Goal: Task Accomplishment & Management: Use online tool/utility

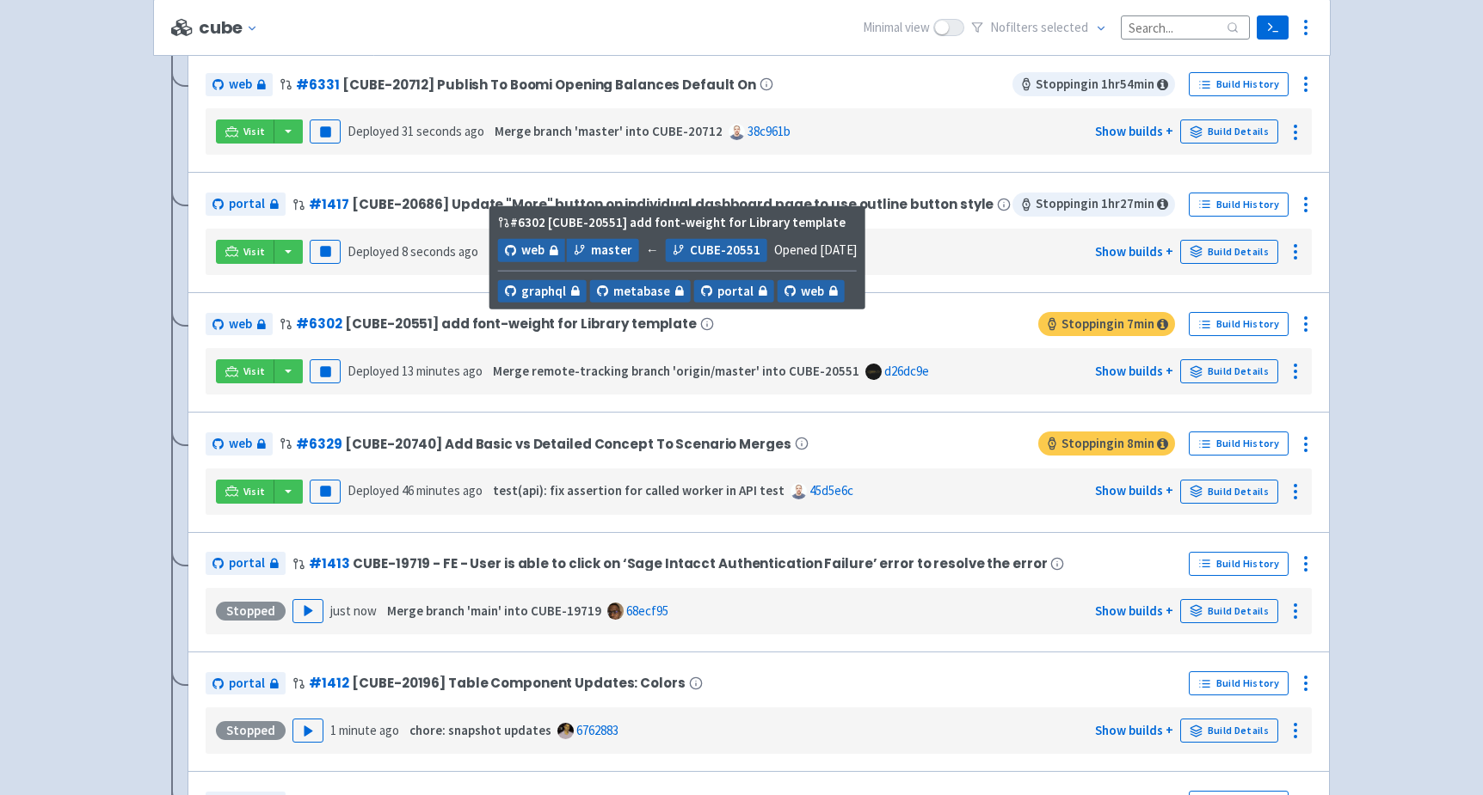
scroll to position [379, 0]
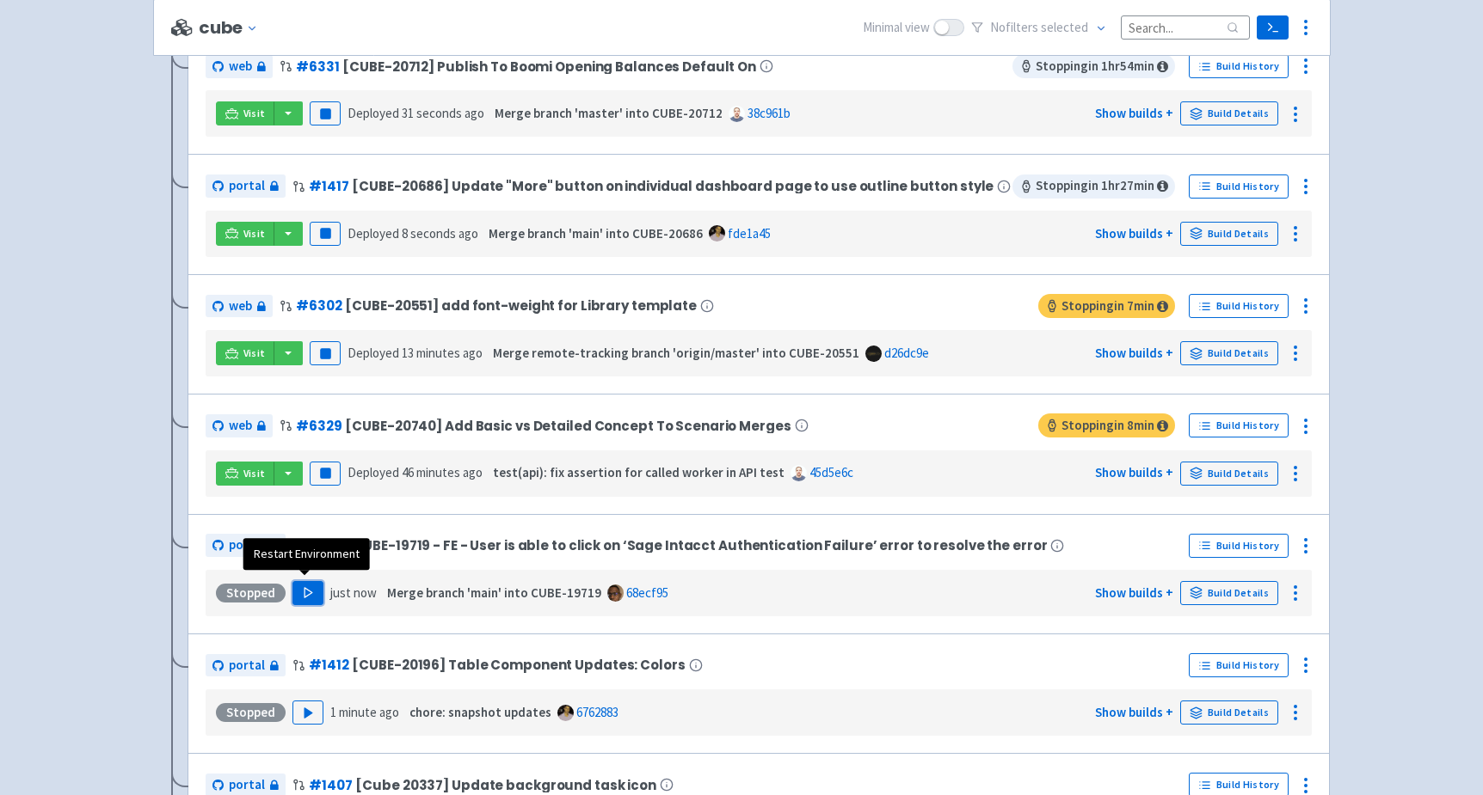
click at [311, 583] on button "Play" at bounding box center [307, 593] width 31 height 24
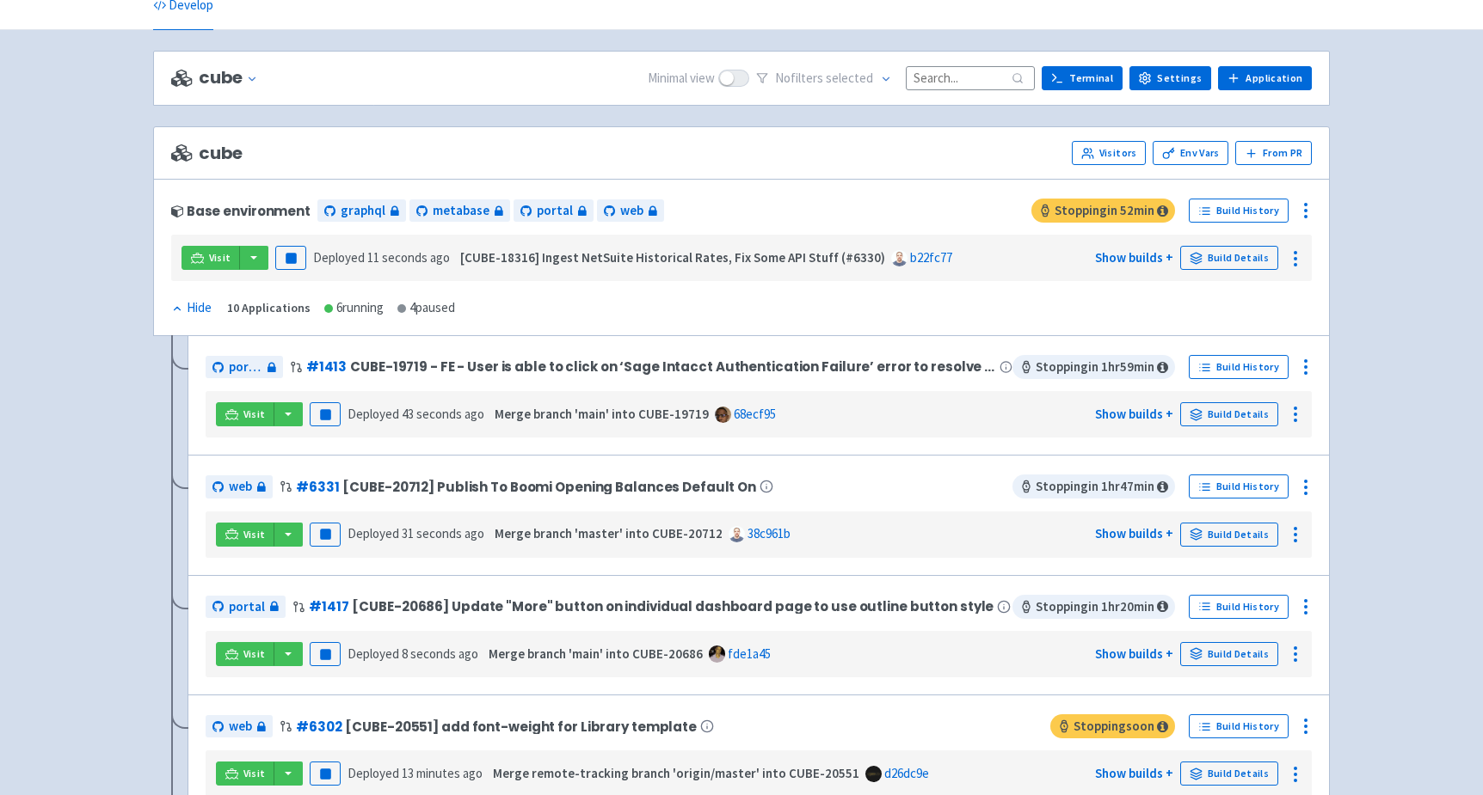
scroll to position [0, 0]
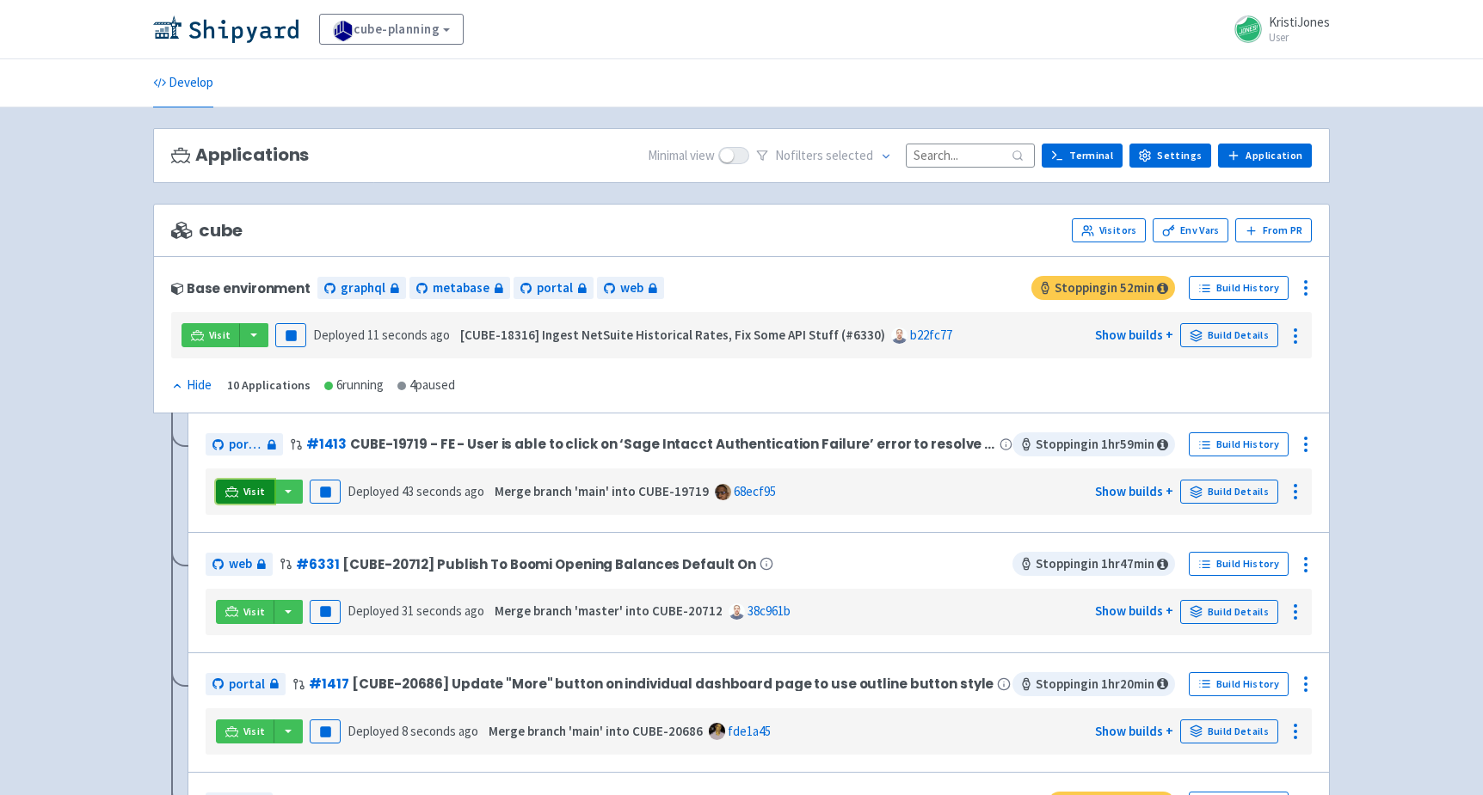
click at [240, 490] on link "Visit" at bounding box center [245, 492] width 58 height 24
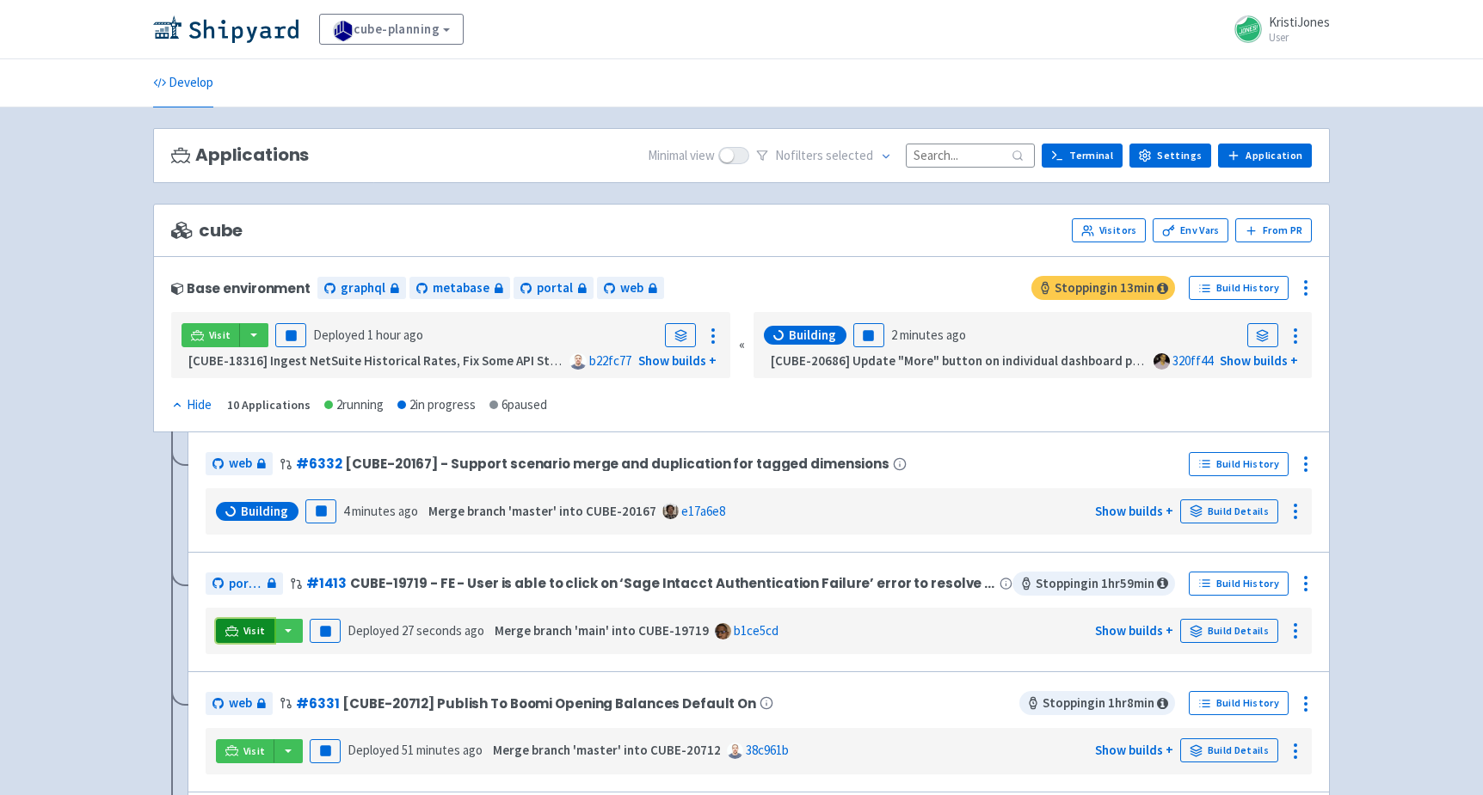
click at [255, 630] on span "Visit" at bounding box center [254, 631] width 22 height 14
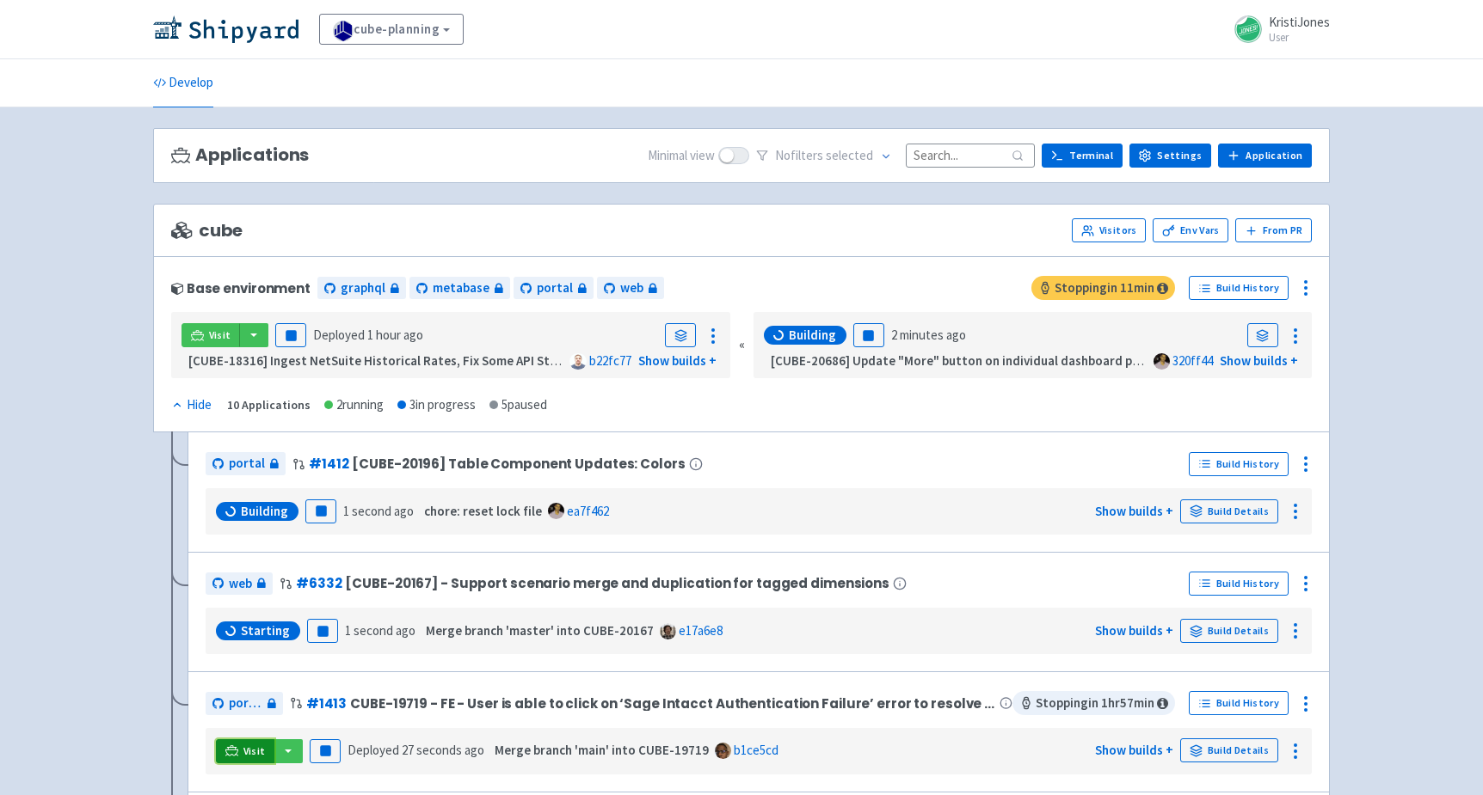
click at [244, 745] on span "Visit" at bounding box center [254, 752] width 22 height 14
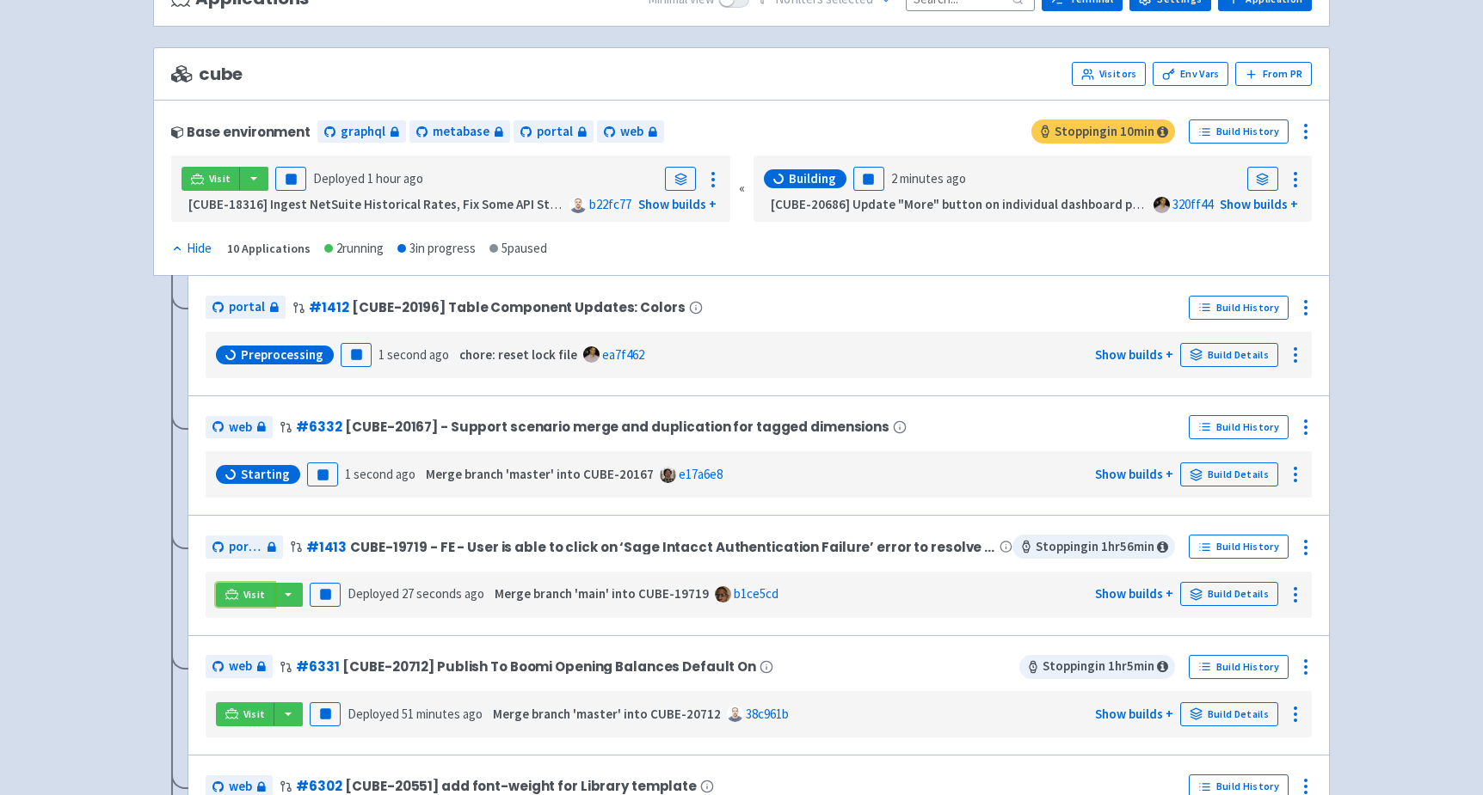
scroll to position [210, 0]
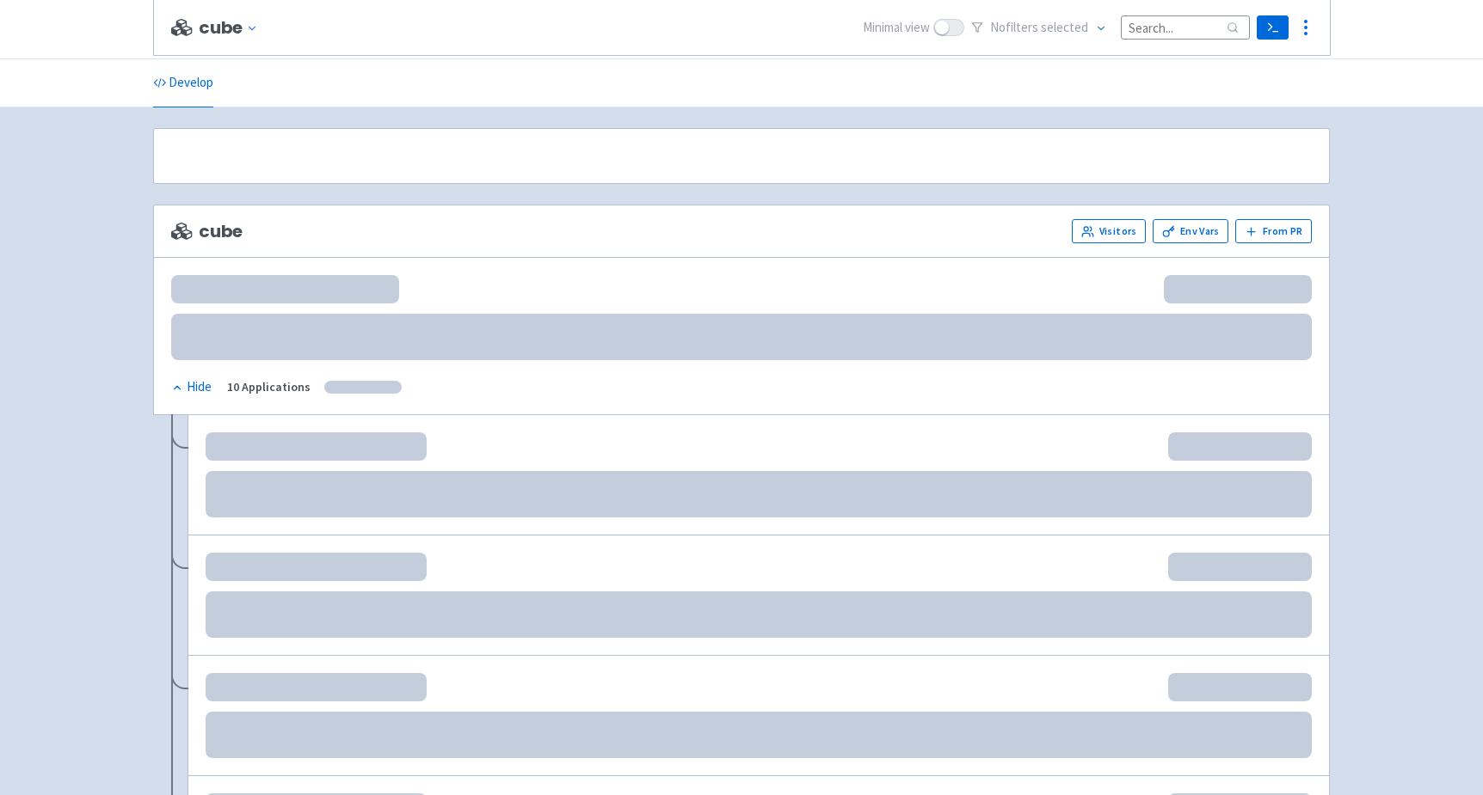
scroll to position [210, 0]
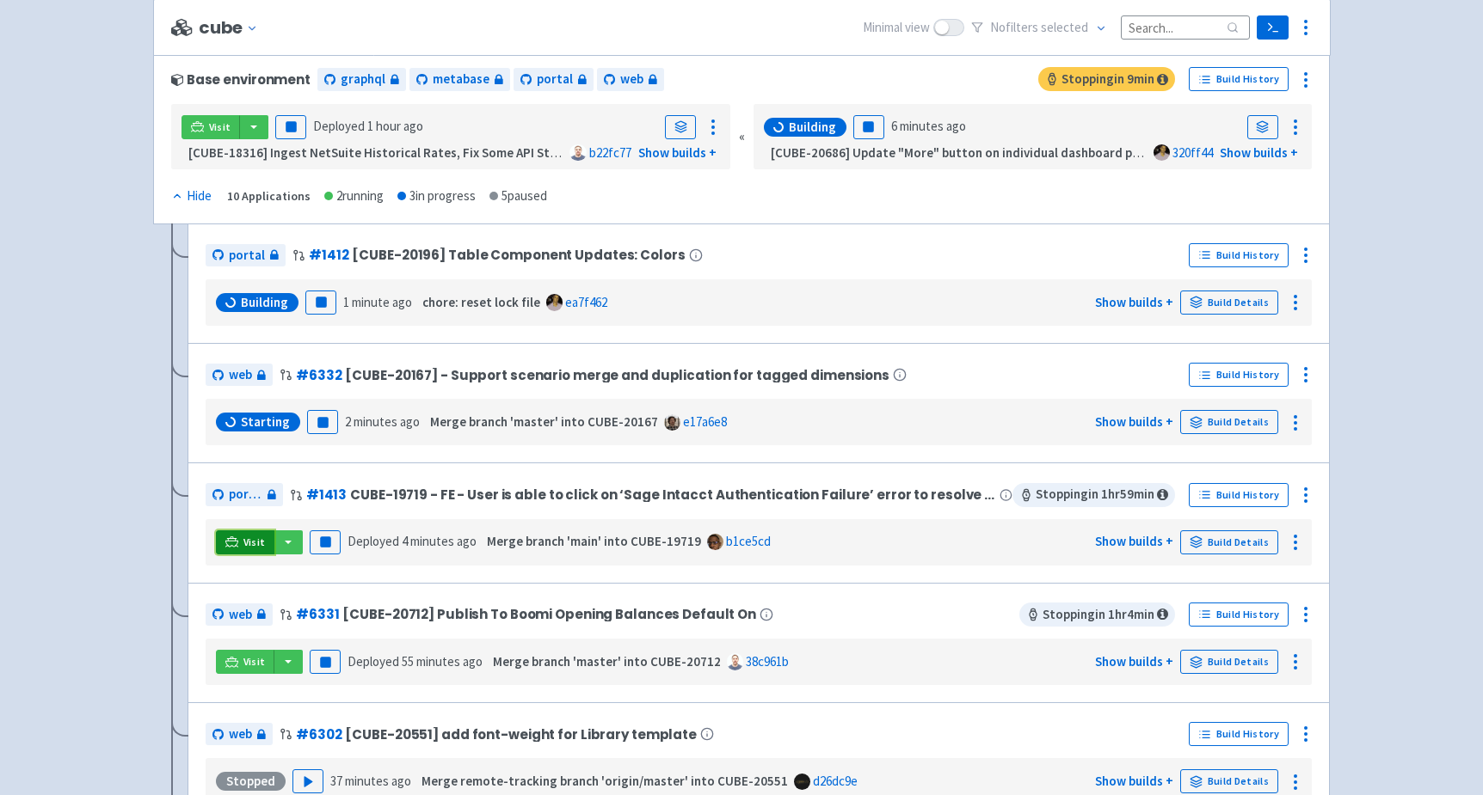
click at [248, 531] on link "Visit" at bounding box center [245, 543] width 58 height 24
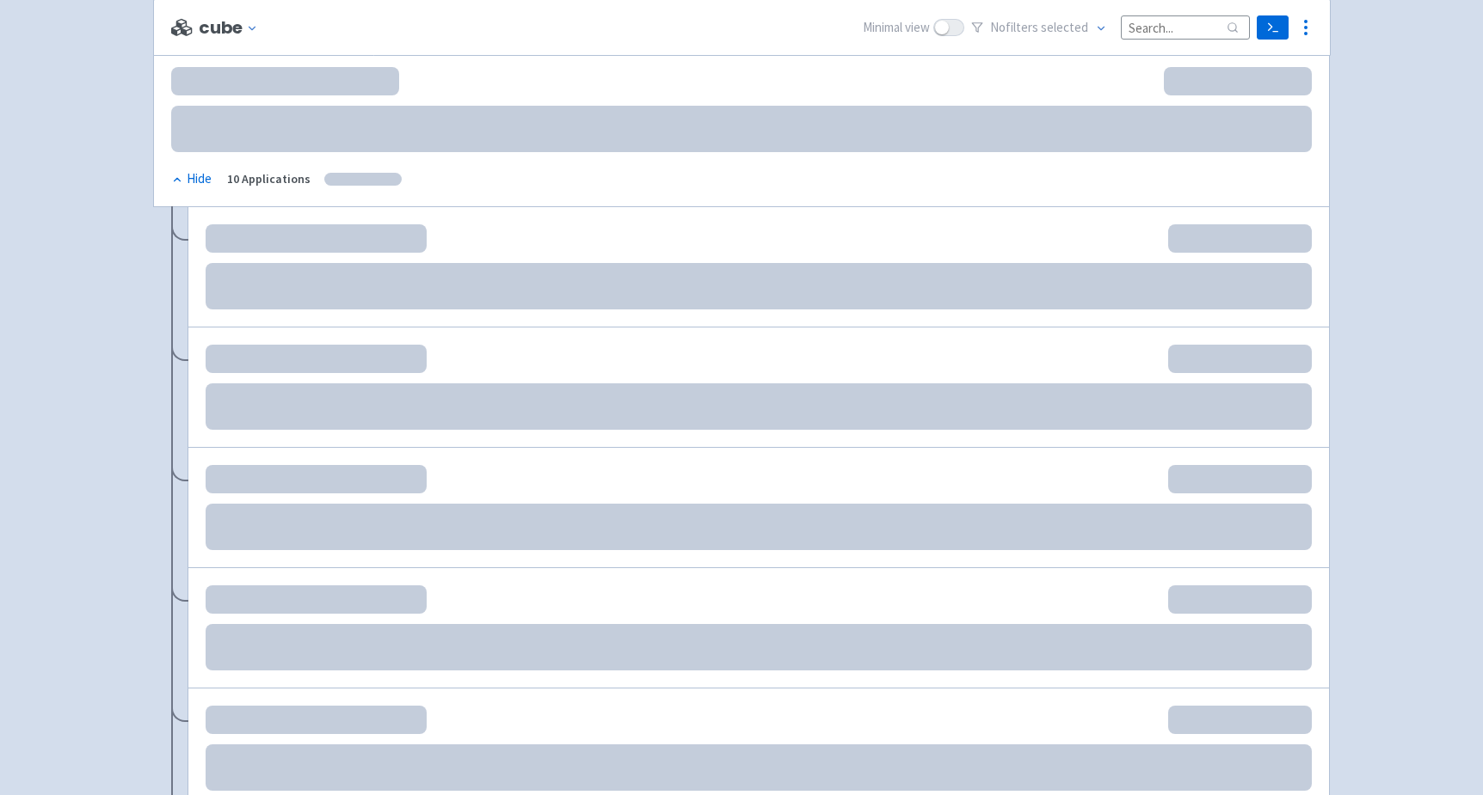
scroll to position [210, 0]
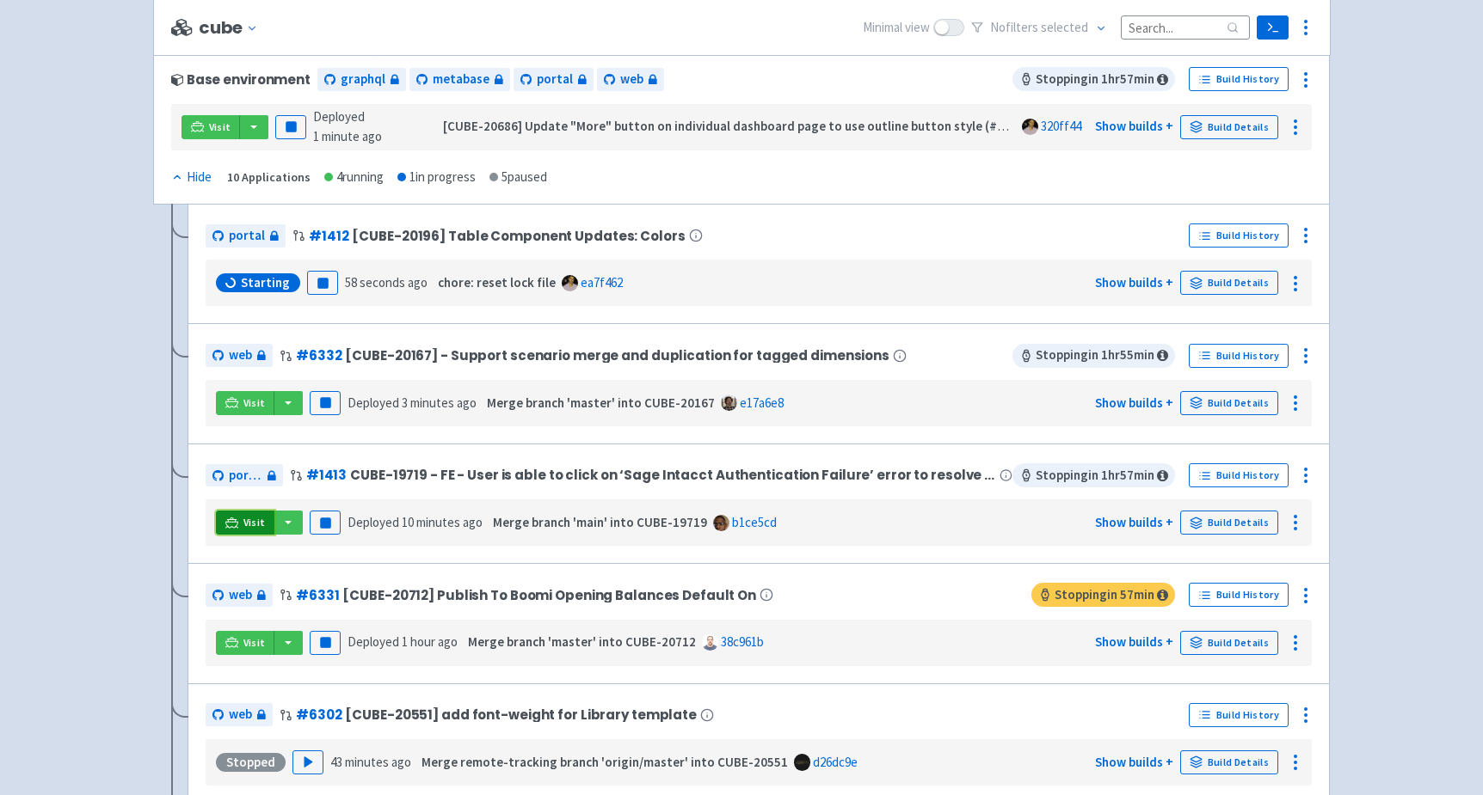
click at [239, 515] on link "Visit" at bounding box center [245, 523] width 58 height 24
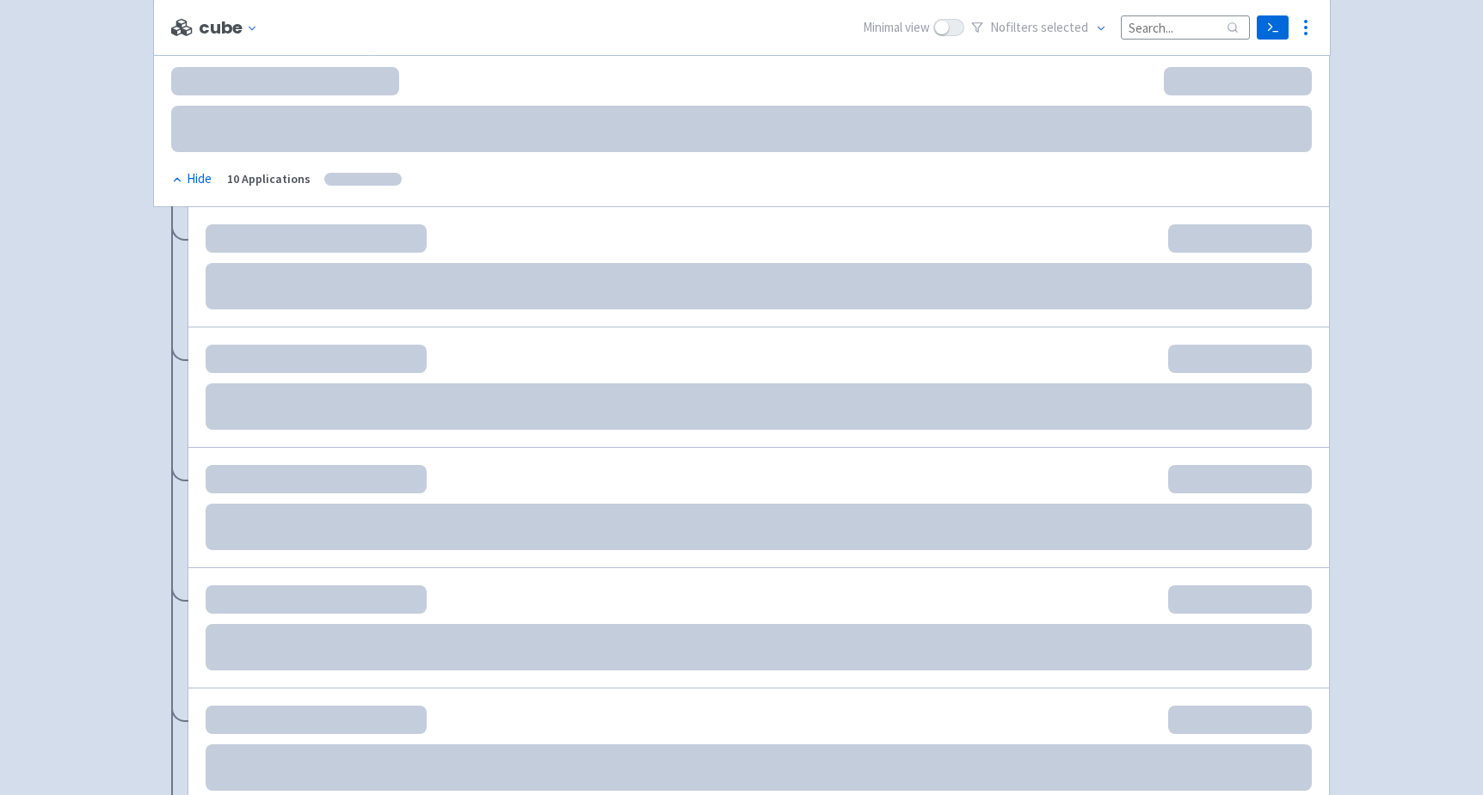
scroll to position [210, 0]
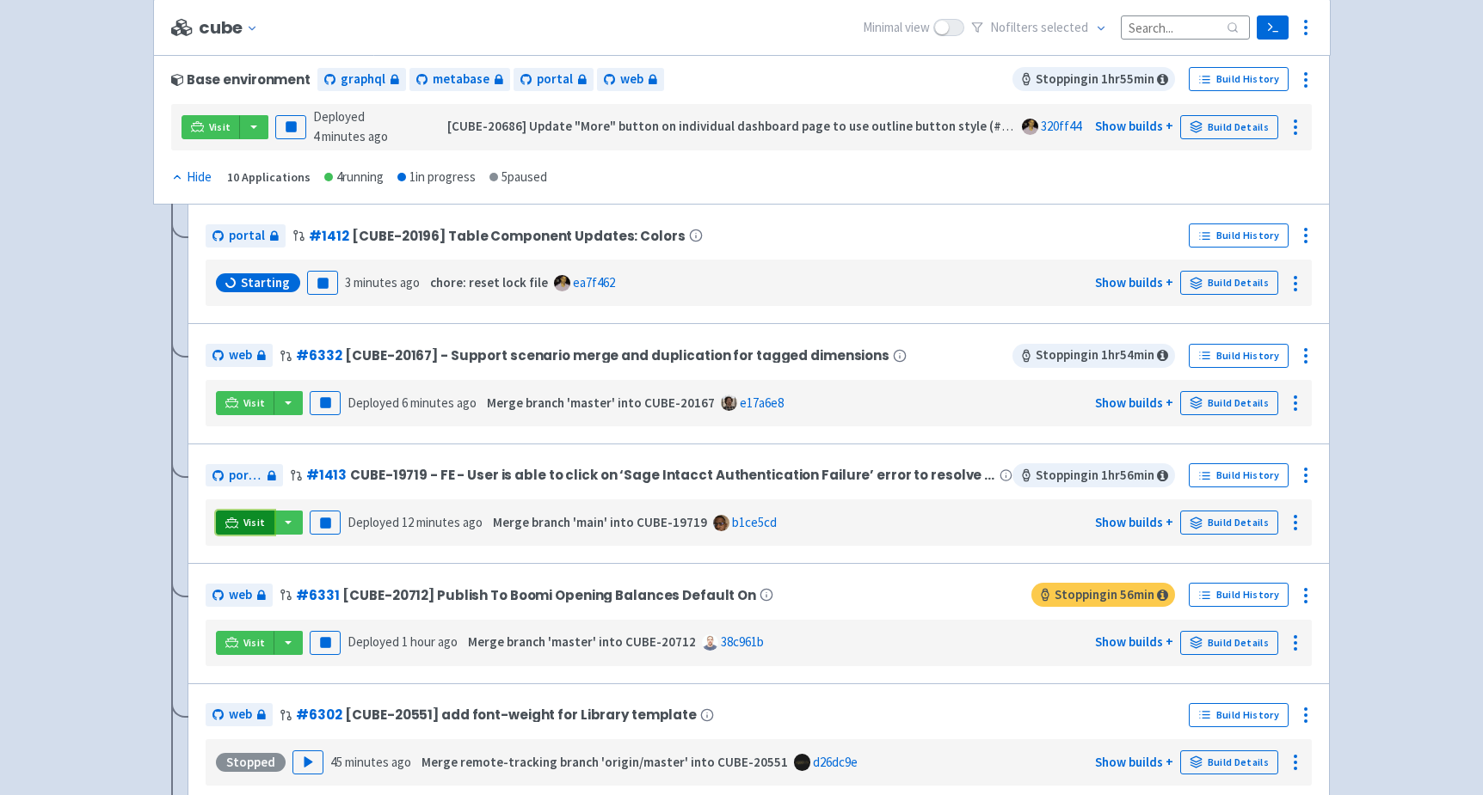
click at [239, 518] on link "Visit" at bounding box center [245, 523] width 58 height 24
click at [243, 636] on span "Visit" at bounding box center [254, 643] width 22 height 14
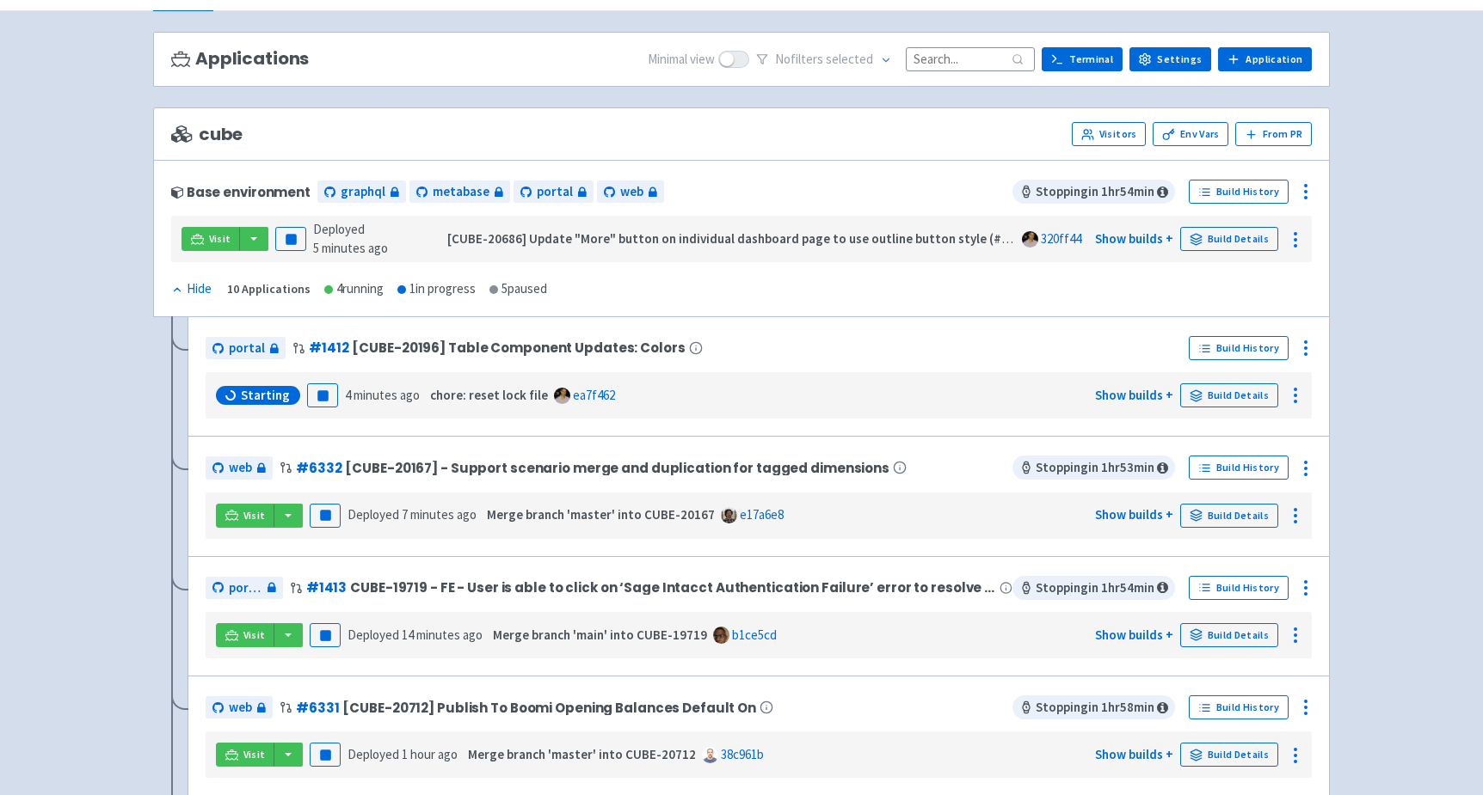
scroll to position [107, 0]
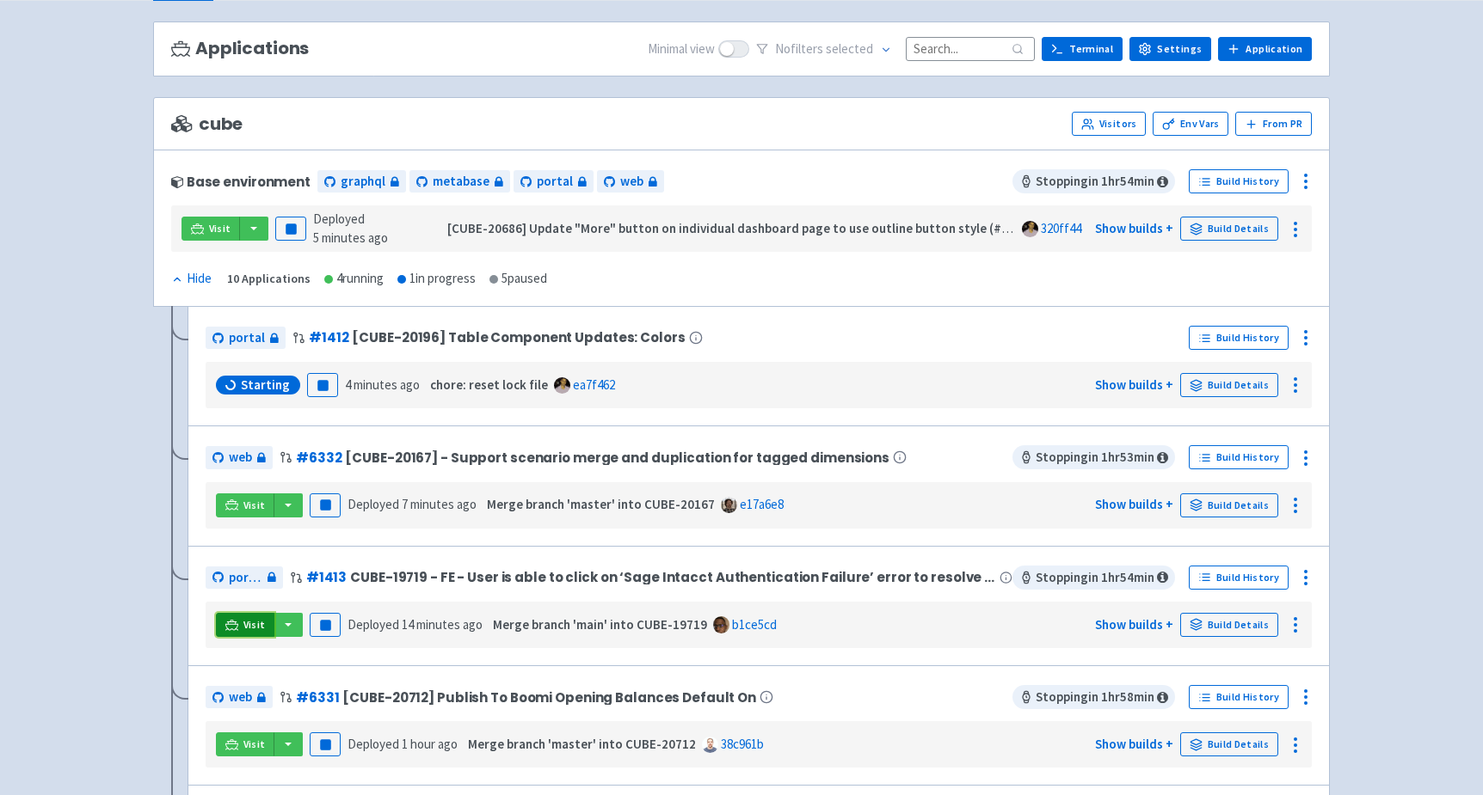
click at [241, 620] on link "Visit" at bounding box center [245, 625] width 58 height 24
click at [329, 618] on button "Pause" at bounding box center [325, 625] width 31 height 24
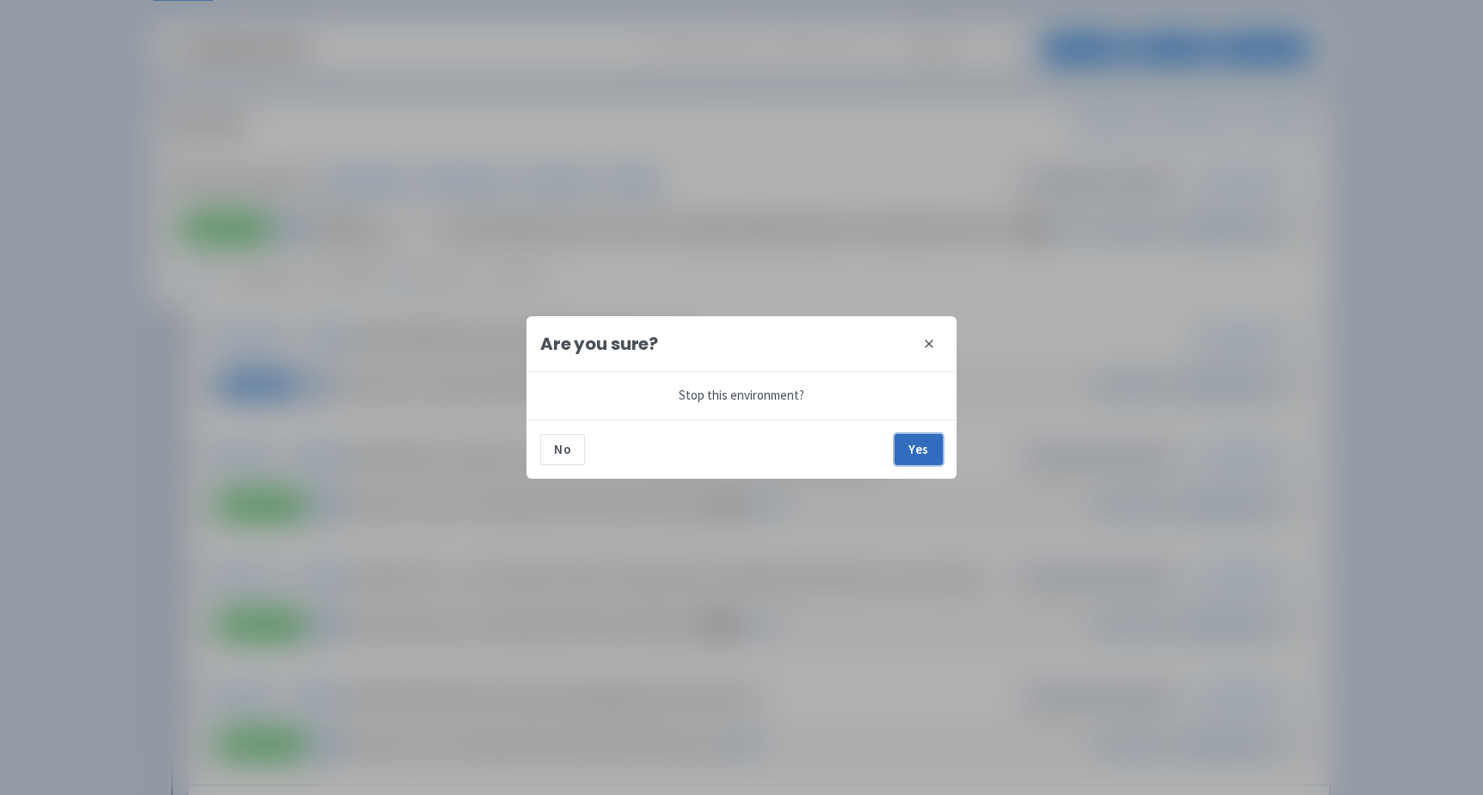
click at [932, 444] on button "Yes" at bounding box center [918, 449] width 48 height 31
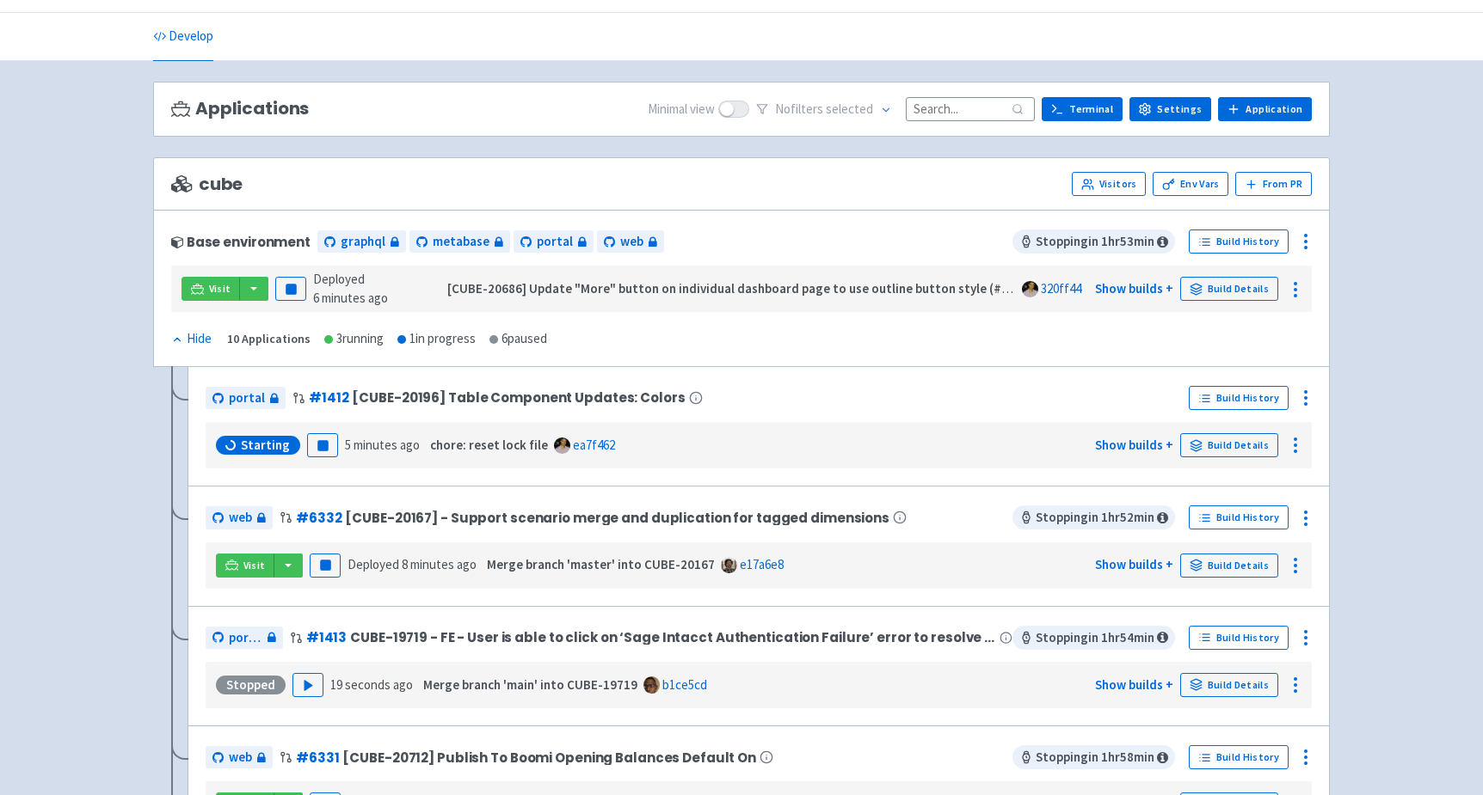
scroll to position [53, 0]
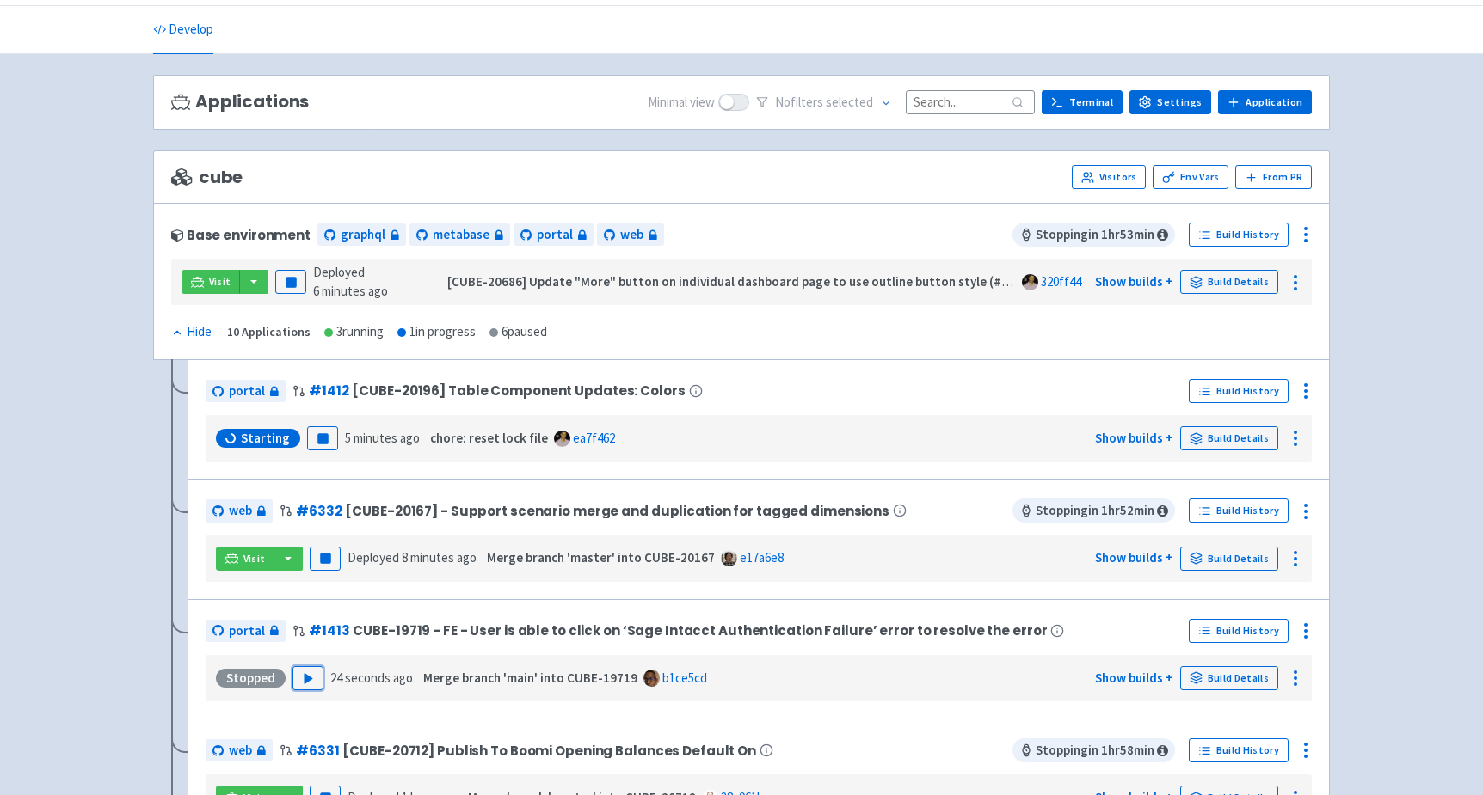
click at [309, 673] on icon "button" at bounding box center [308, 678] width 13 height 13
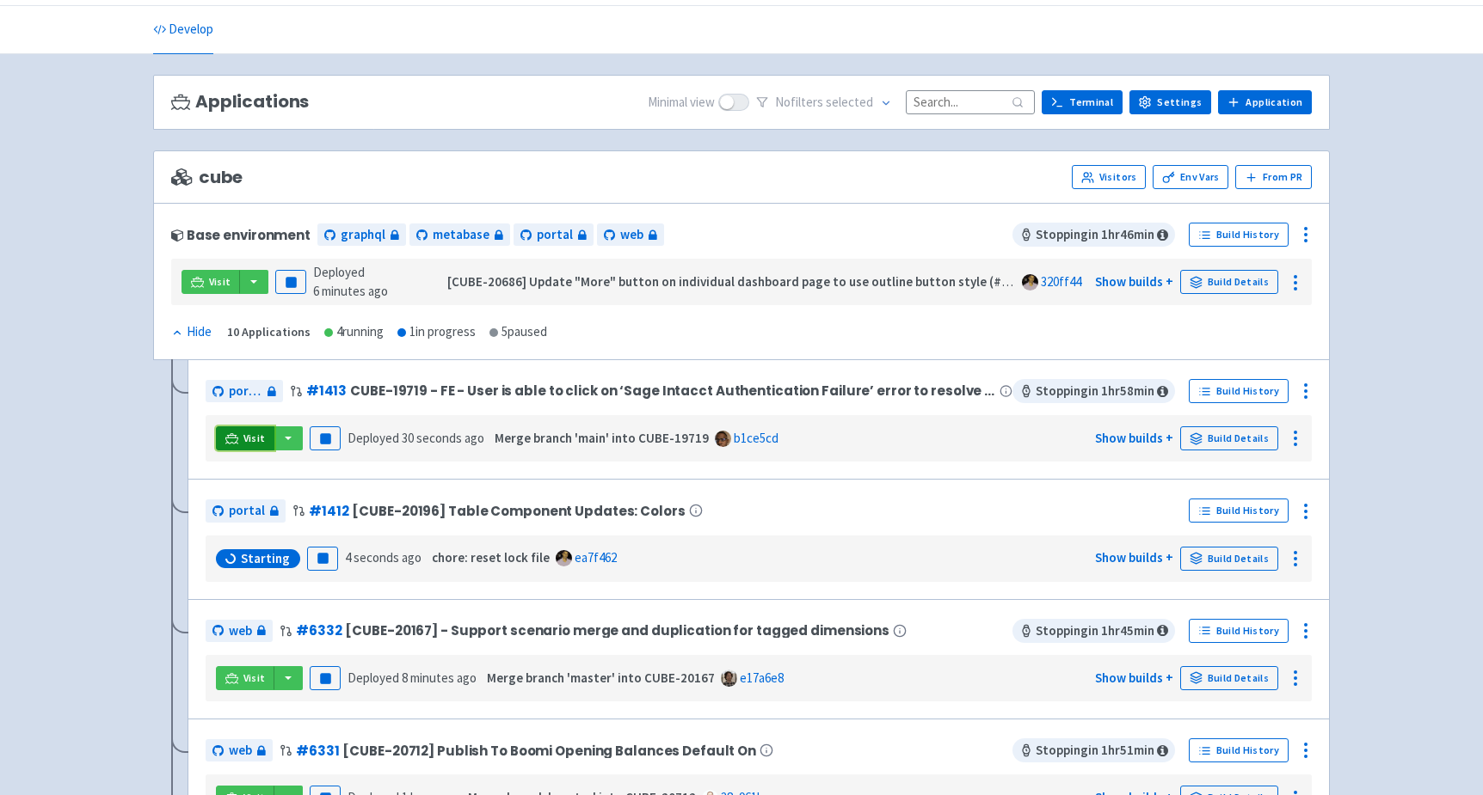
click at [243, 432] on span "Visit" at bounding box center [254, 439] width 22 height 14
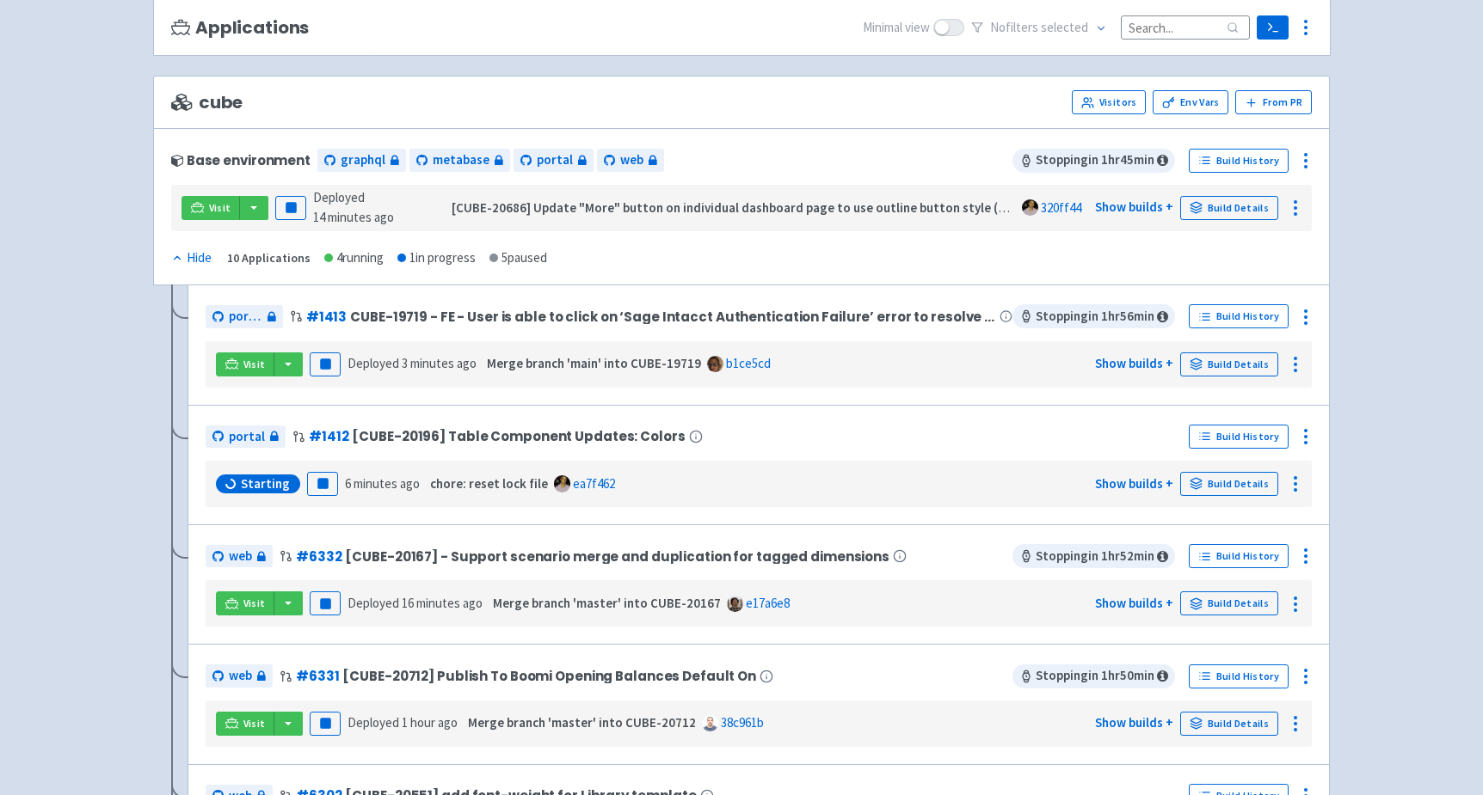
scroll to position [131, 0]
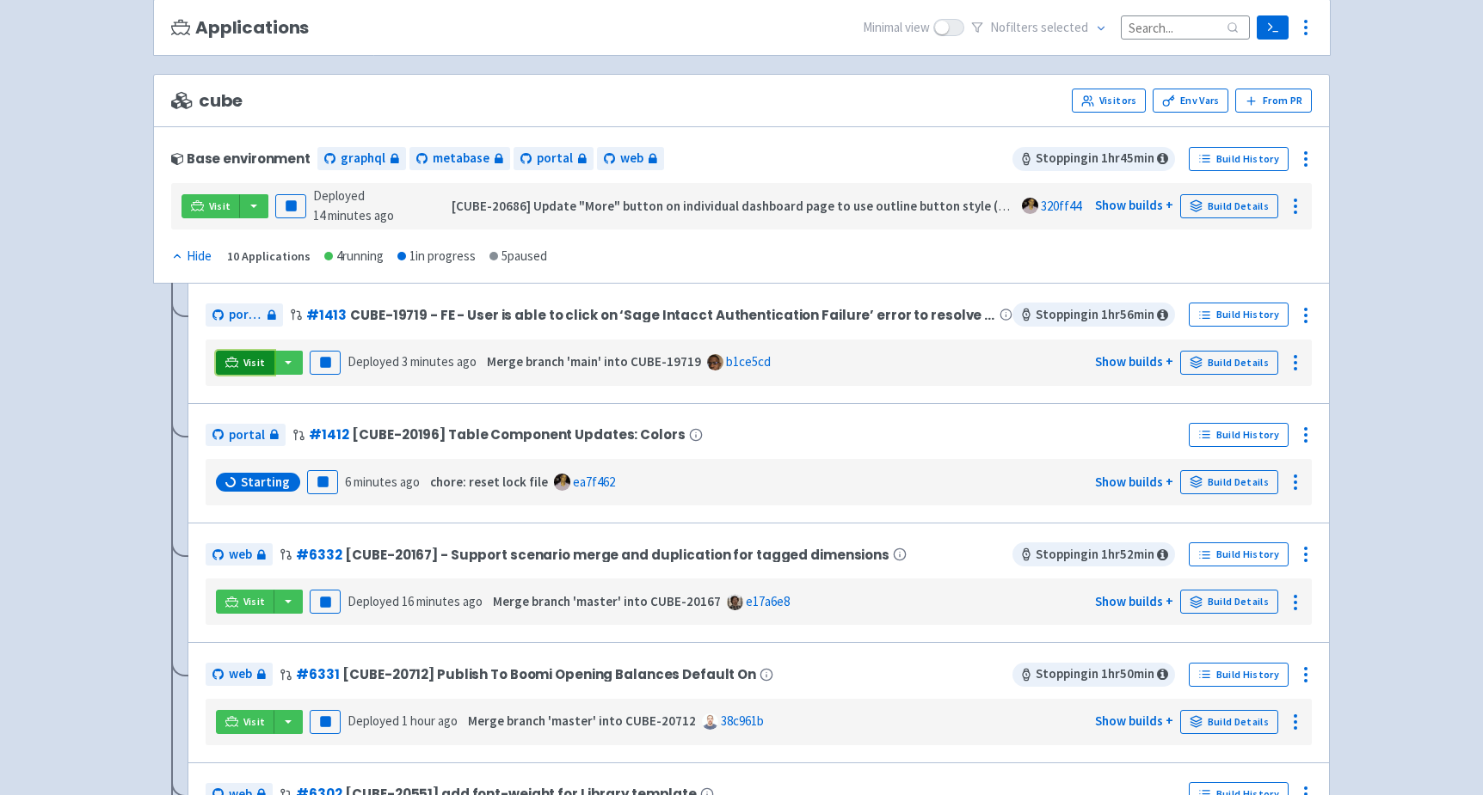
click at [241, 362] on link "Visit" at bounding box center [245, 363] width 58 height 24
click at [1315, 307] on icon at bounding box center [1305, 315] width 21 height 21
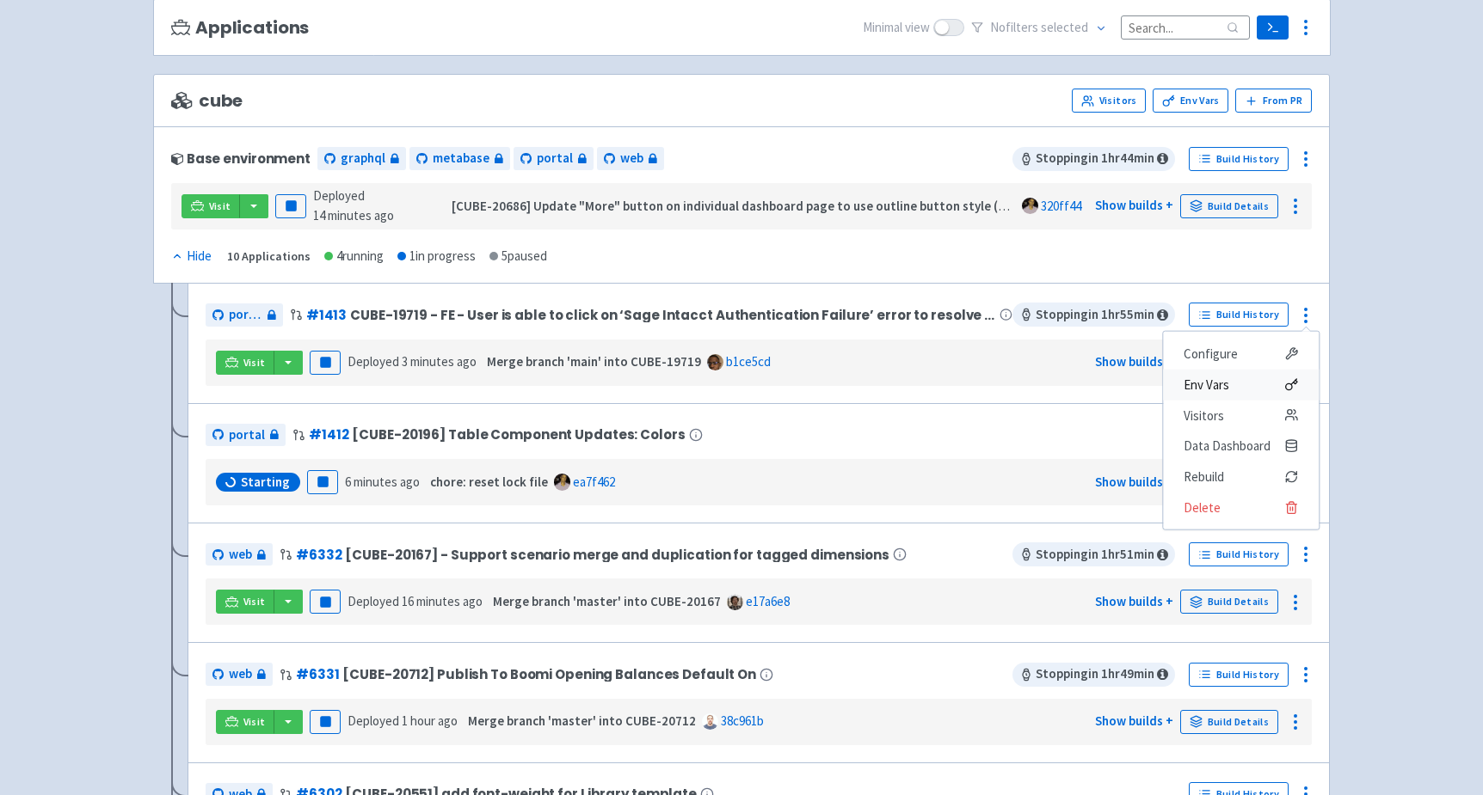
click at [1274, 377] on span "Env Vars" at bounding box center [1240, 385] width 114 height 24
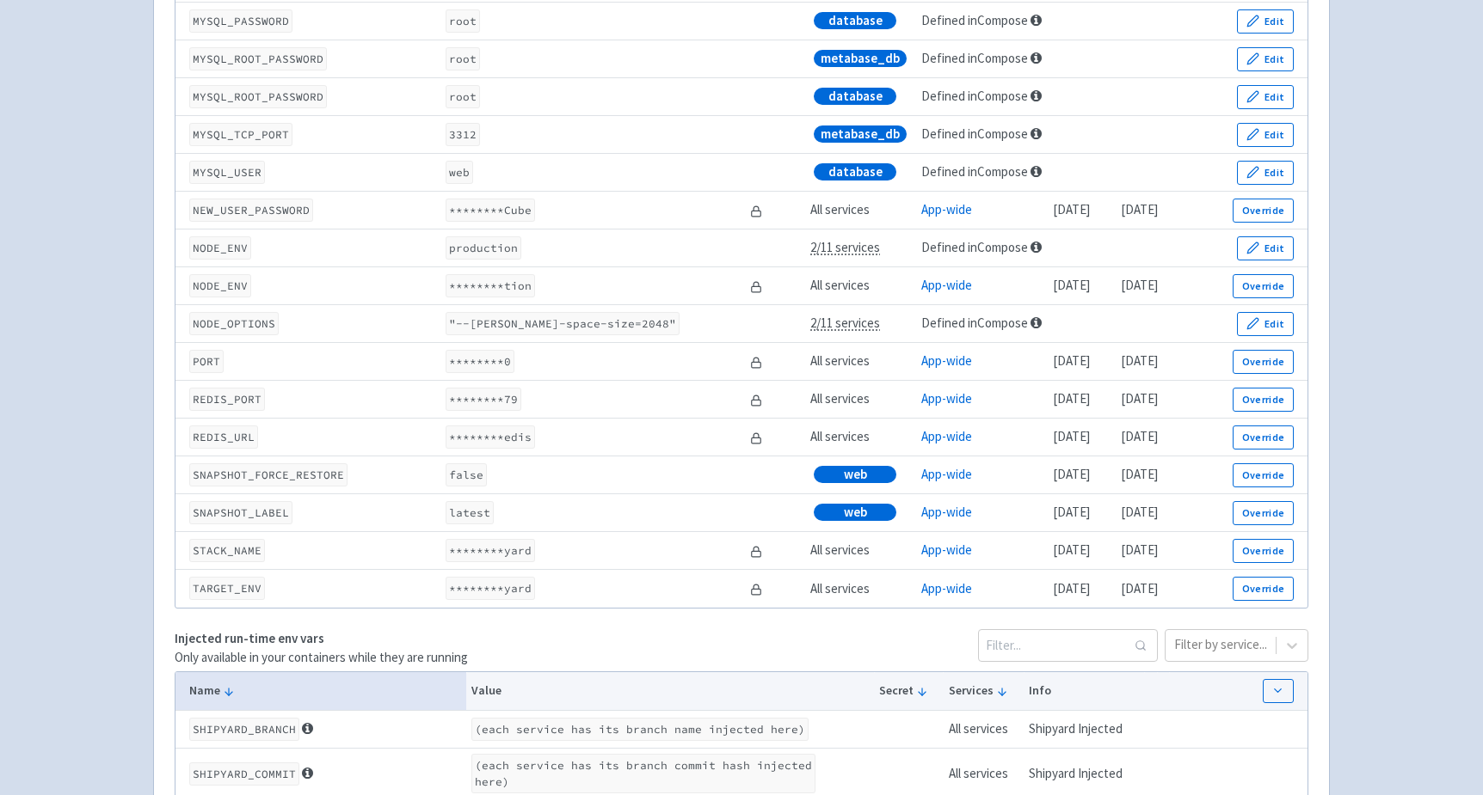
scroll to position [2484, 0]
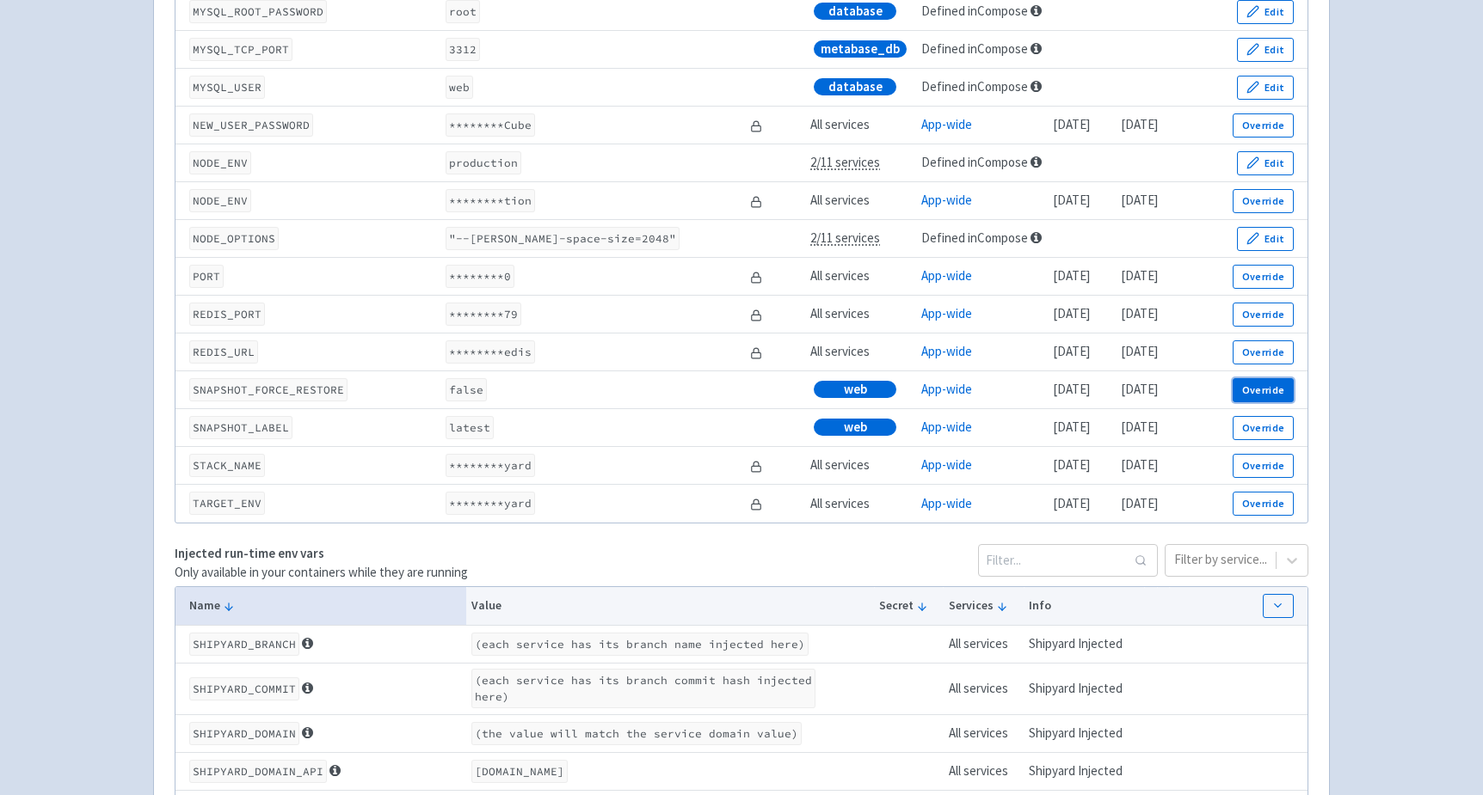
click at [1269, 395] on button "Override" at bounding box center [1262, 390] width 61 height 24
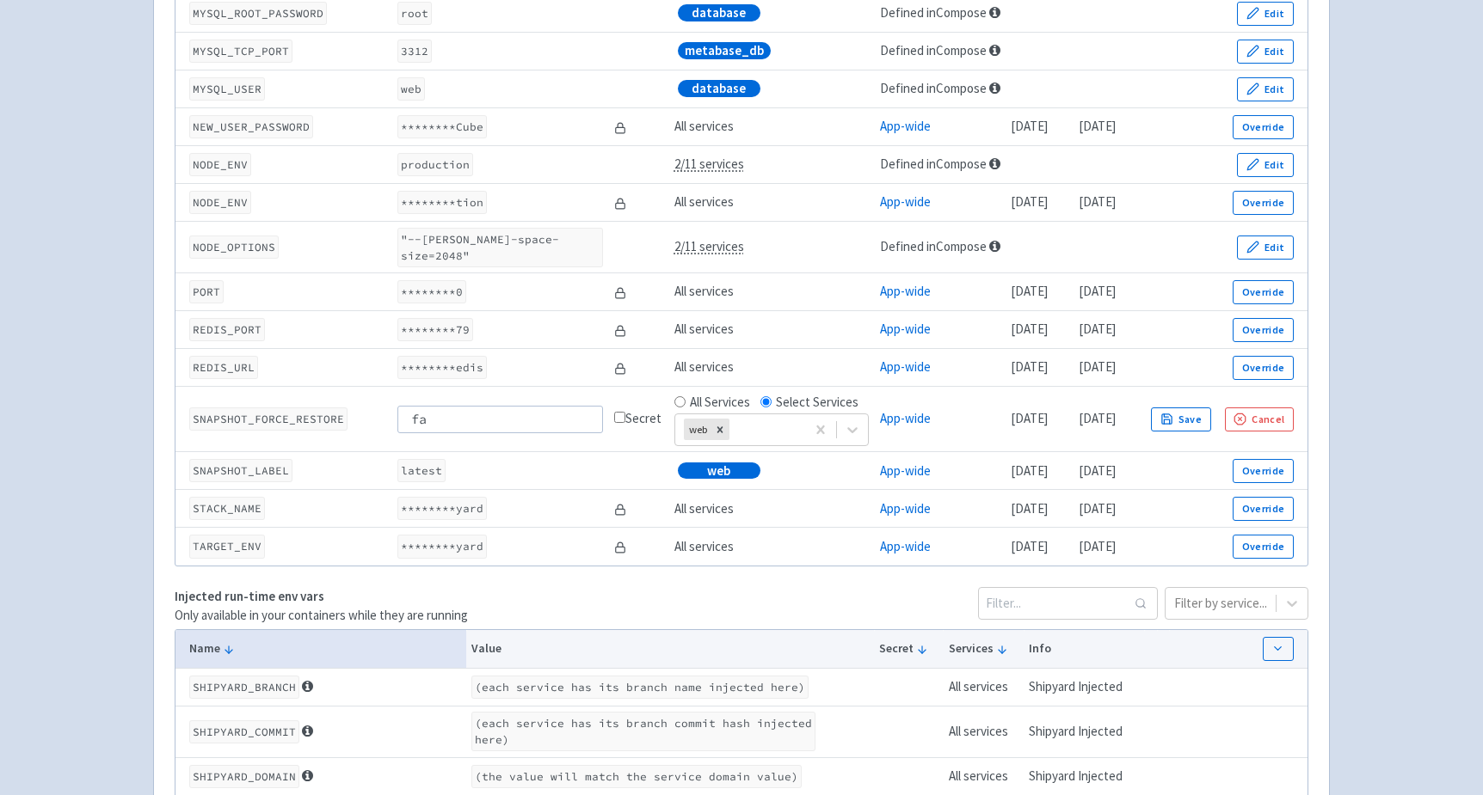
type input "f"
type input "true"
click at [1211, 410] on button "Save" at bounding box center [1181, 420] width 60 height 24
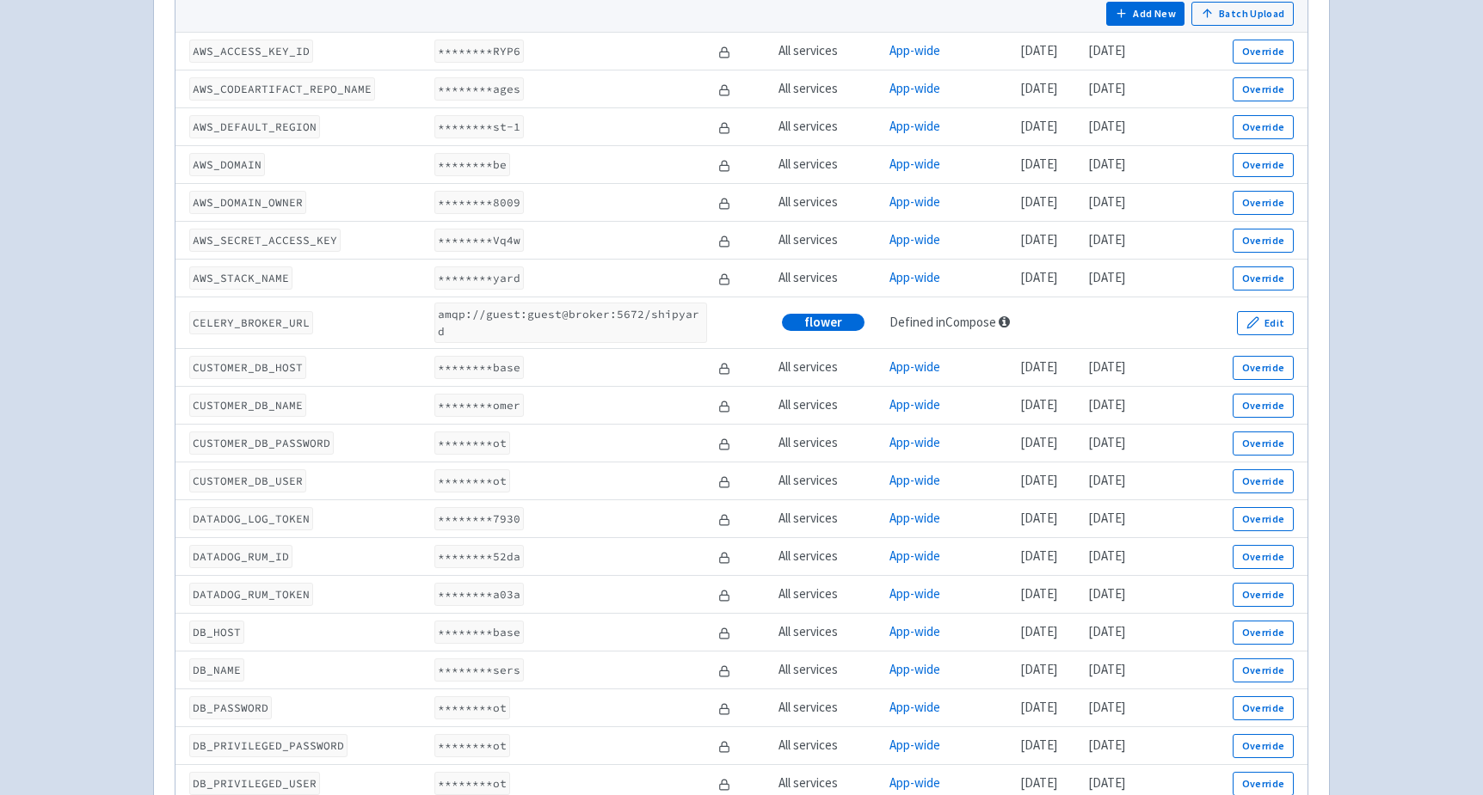
scroll to position [0, 0]
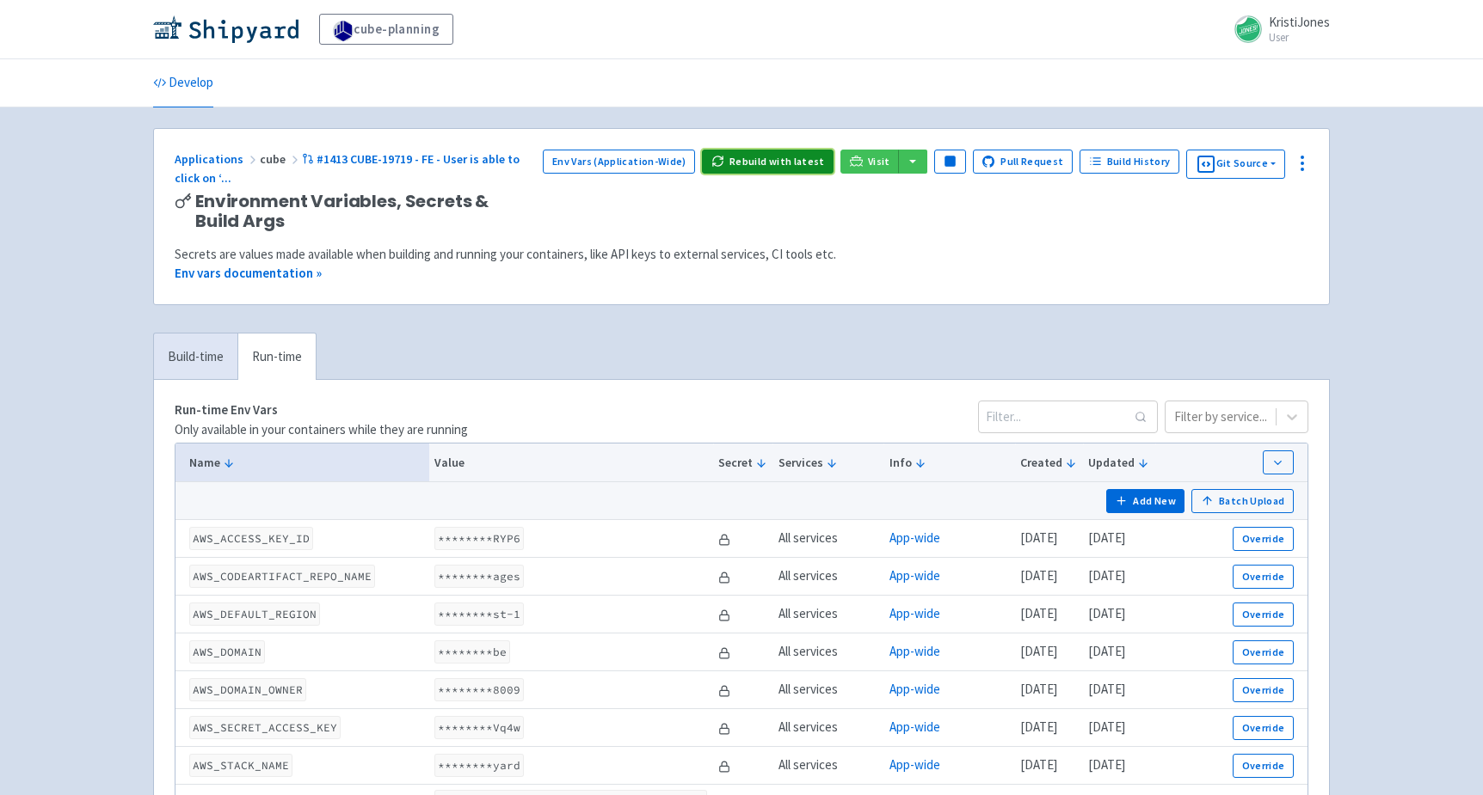
click at [781, 157] on button "Rebuild with latest" at bounding box center [768, 162] width 132 height 24
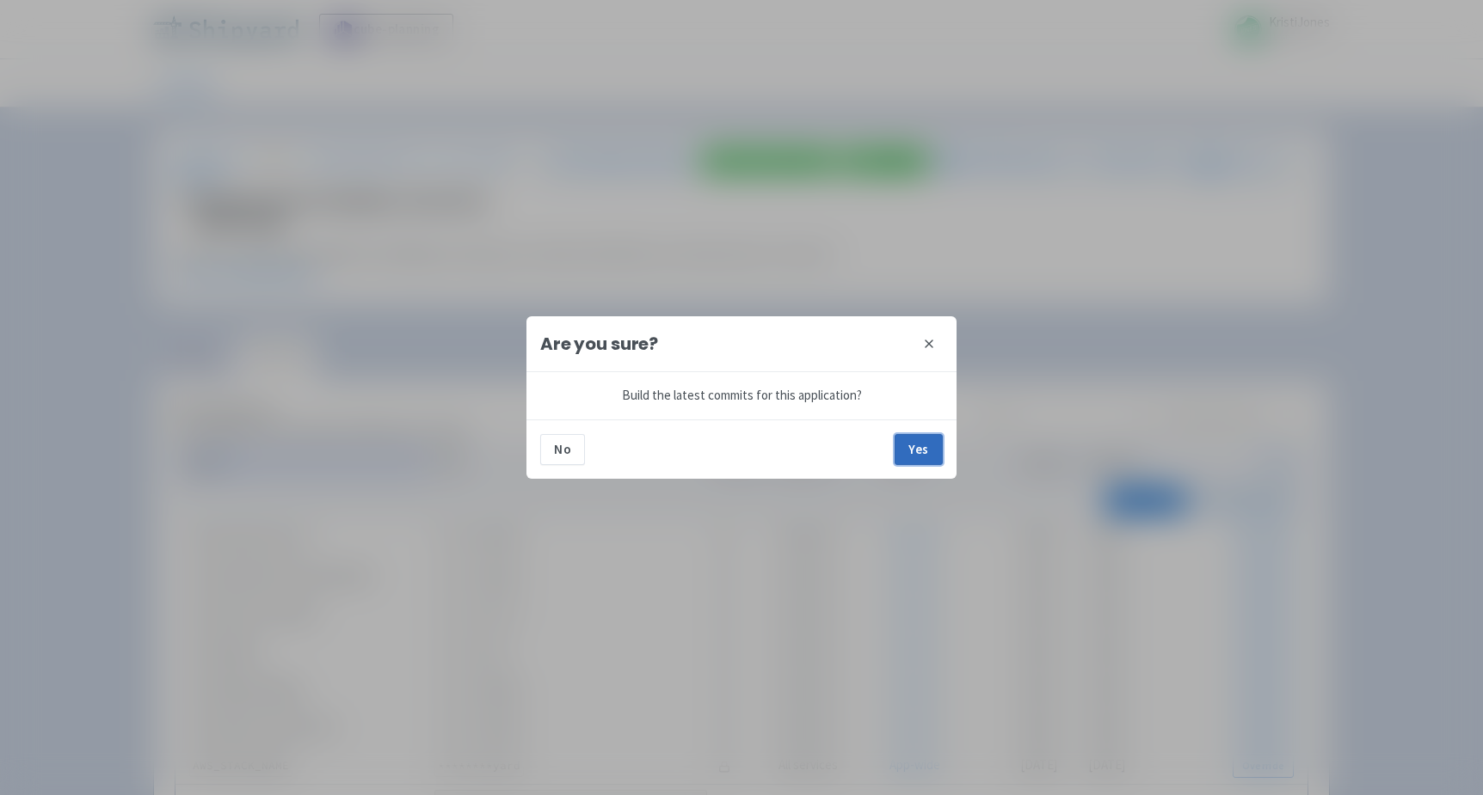
click at [918, 460] on button "Yes" at bounding box center [918, 449] width 48 height 31
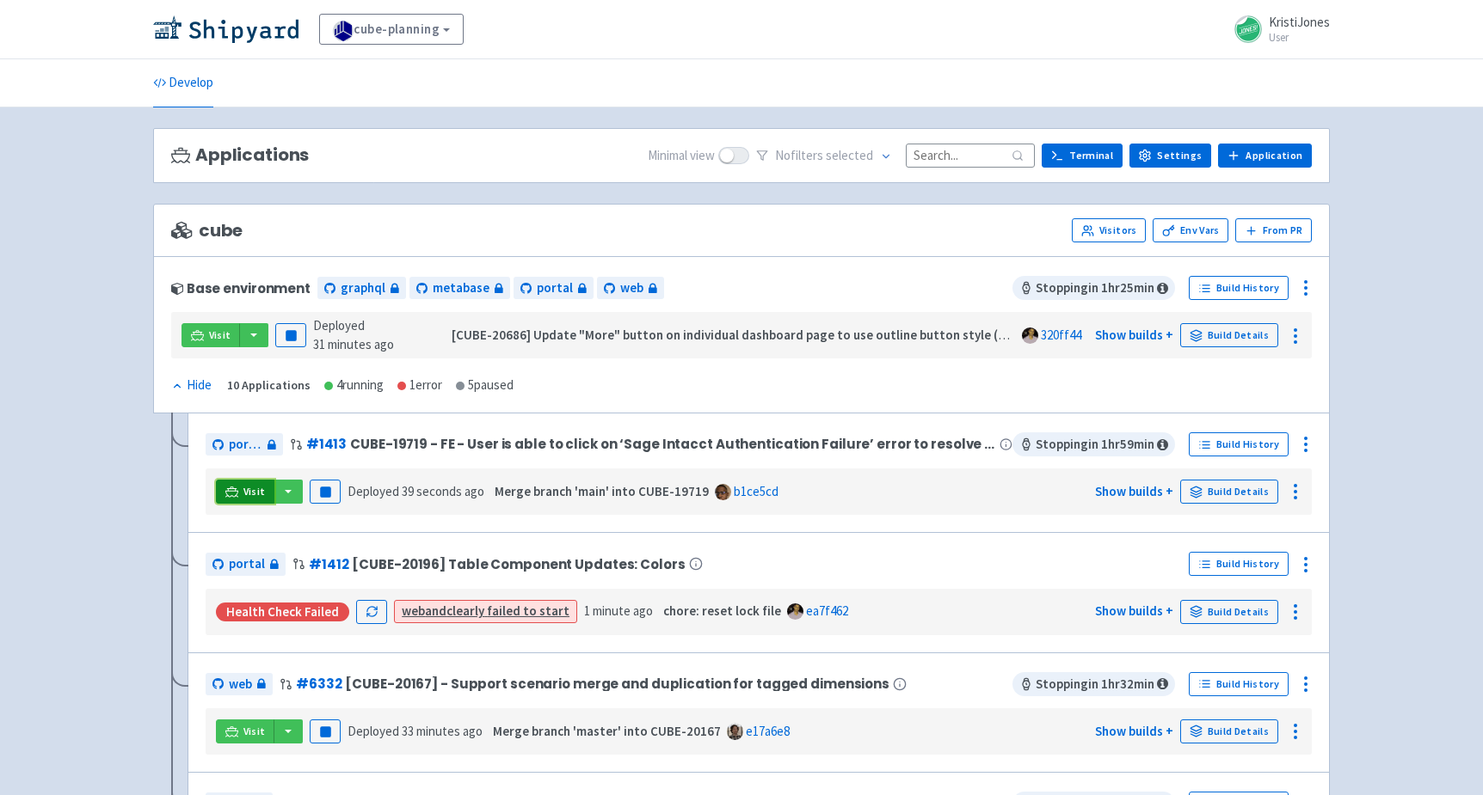
click at [241, 485] on link "Visit" at bounding box center [245, 492] width 58 height 24
click at [233, 489] on icon at bounding box center [231, 492] width 13 height 13
click at [250, 485] on span "Visit" at bounding box center [254, 492] width 22 height 14
